Goal: Information Seeking & Learning: Learn about a topic

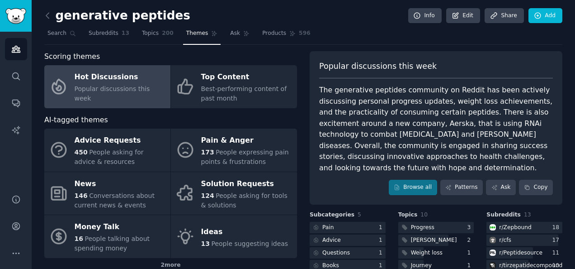
scroll to position [37, 0]
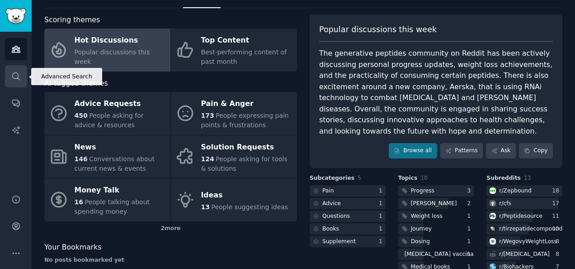
click at [14, 71] on icon "Sidebar" at bounding box center [15, 75] width 9 height 9
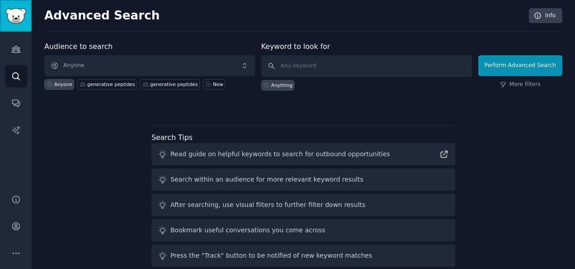
click at [10, 21] on img "Sidebar" at bounding box center [15, 16] width 21 height 16
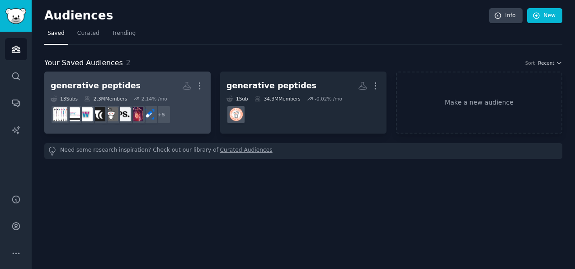
click at [160, 81] on h2 "generative peptides More" at bounding box center [128, 86] width 154 height 16
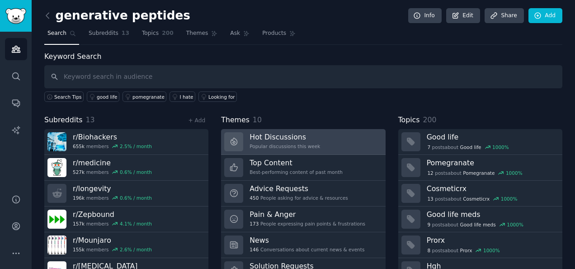
click at [283, 138] on h3 "Hot Discussions" at bounding box center [285, 136] width 71 height 9
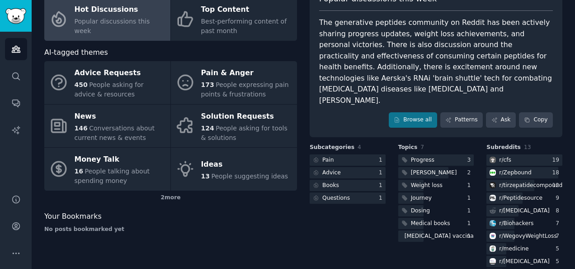
scroll to position [69, 0]
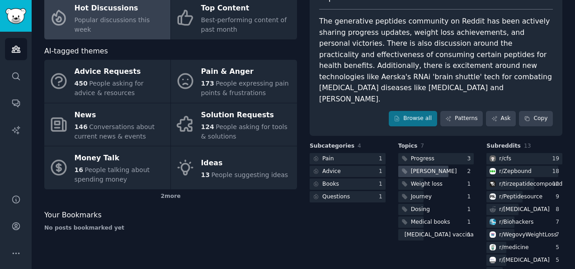
click at [414, 167] on div "[PERSON_NAME]" at bounding box center [434, 171] width 46 height 8
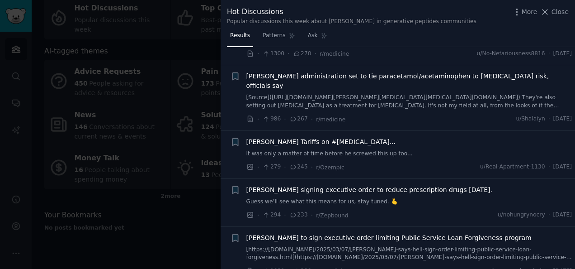
scroll to position [771, 0]
click at [310, 149] on link "It was only a matter of time before he screwed this up too..." at bounding box center [409, 153] width 326 height 8
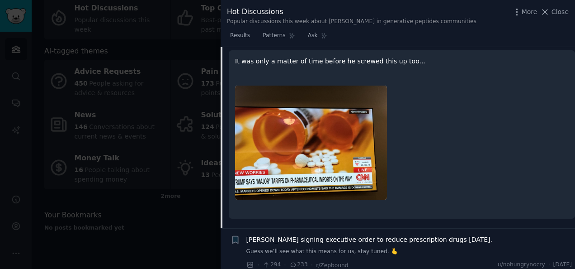
scroll to position [938, 0]
click at [345, 153] on img at bounding box center [311, 142] width 152 height 114
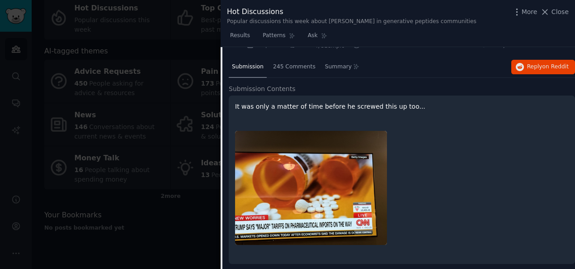
scroll to position [864, 0]
